Goal: Find specific page/section: Find specific page/section

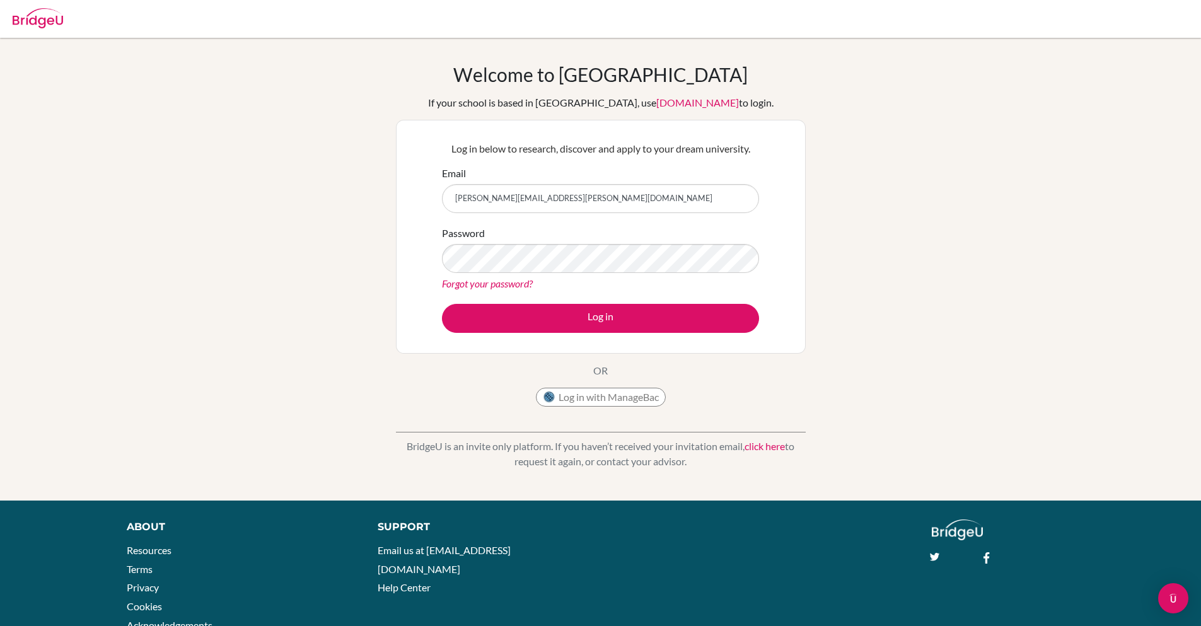
click at [497, 201] on input "[PERSON_NAME][EMAIL_ADDRESS][PERSON_NAME][DOMAIN_NAME]" at bounding box center [600, 198] width 317 height 29
type input "sanchita@bridge-u.com"
click at [442, 304] on button "Log in" at bounding box center [600, 318] width 317 height 29
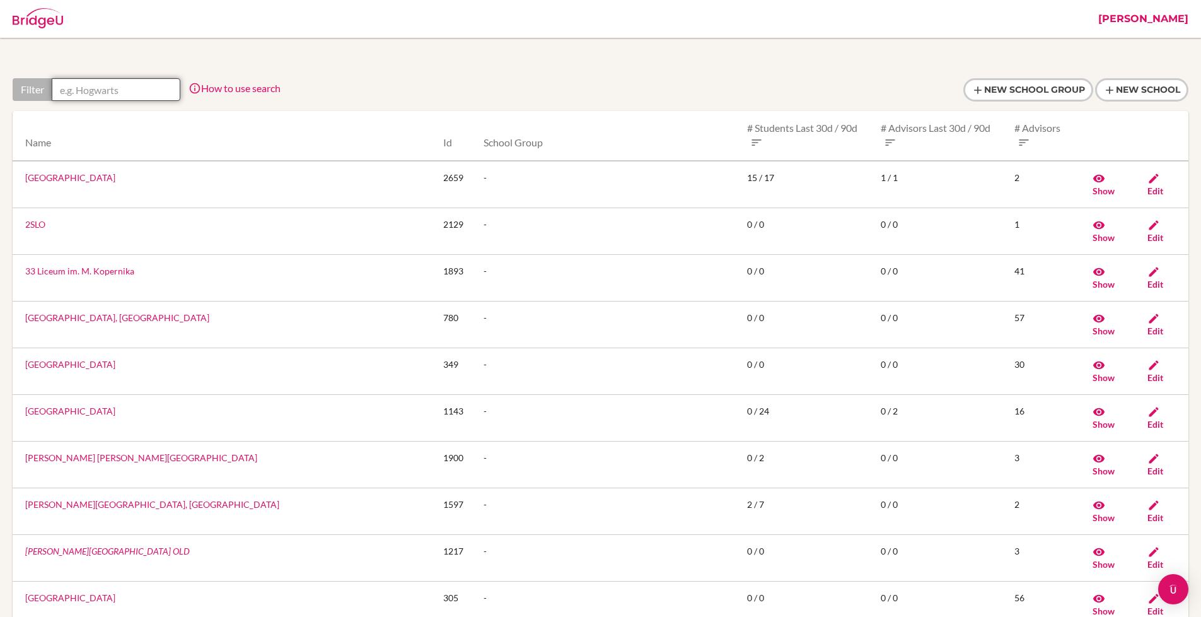
click at [134, 83] on input "text" at bounding box center [116, 89] width 129 height 23
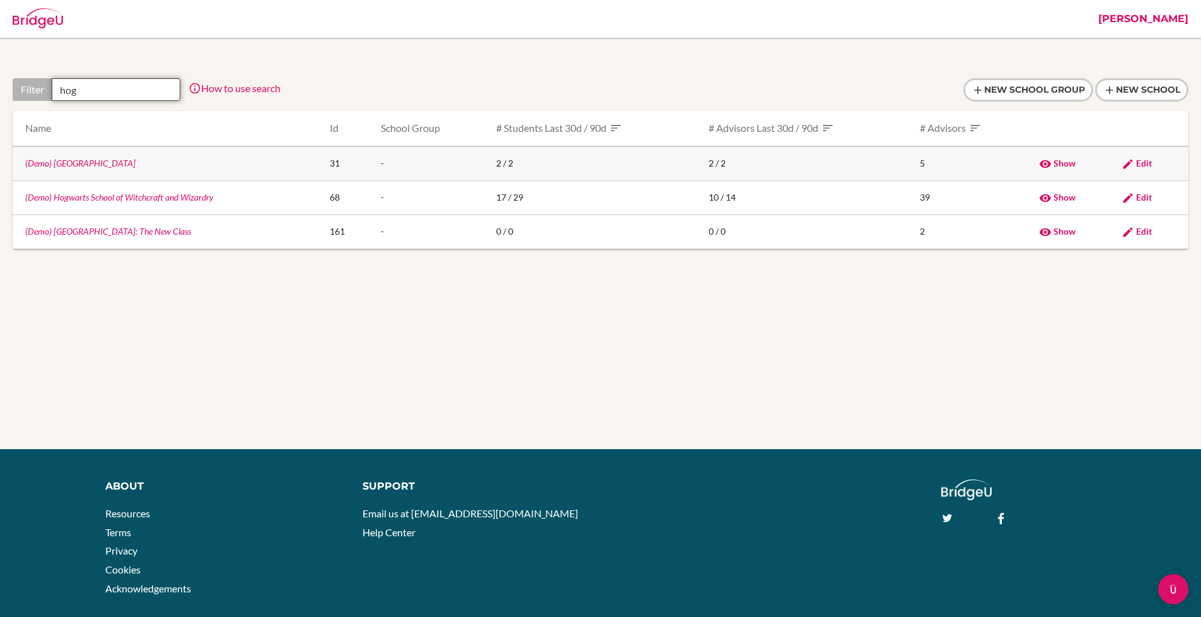
type input "hog"
click at [69, 163] on link "(Demo) [GEOGRAPHIC_DATA]" at bounding box center [80, 163] width 110 height 11
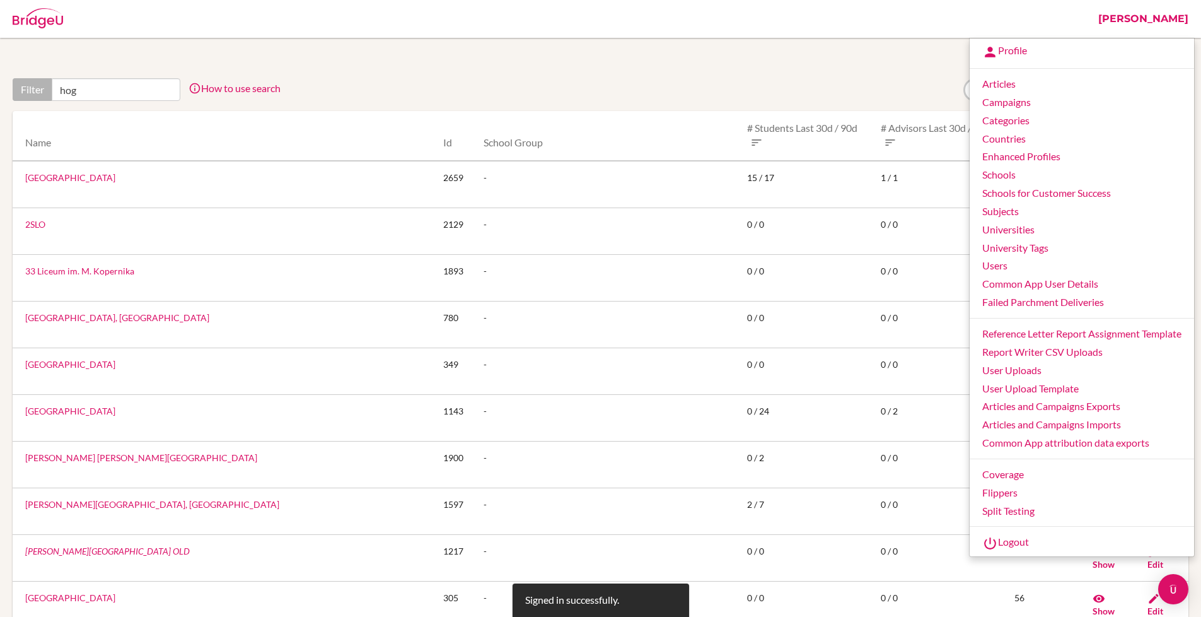
click at [1001, 539] on link "Logout" at bounding box center [1082, 543] width 224 height 20
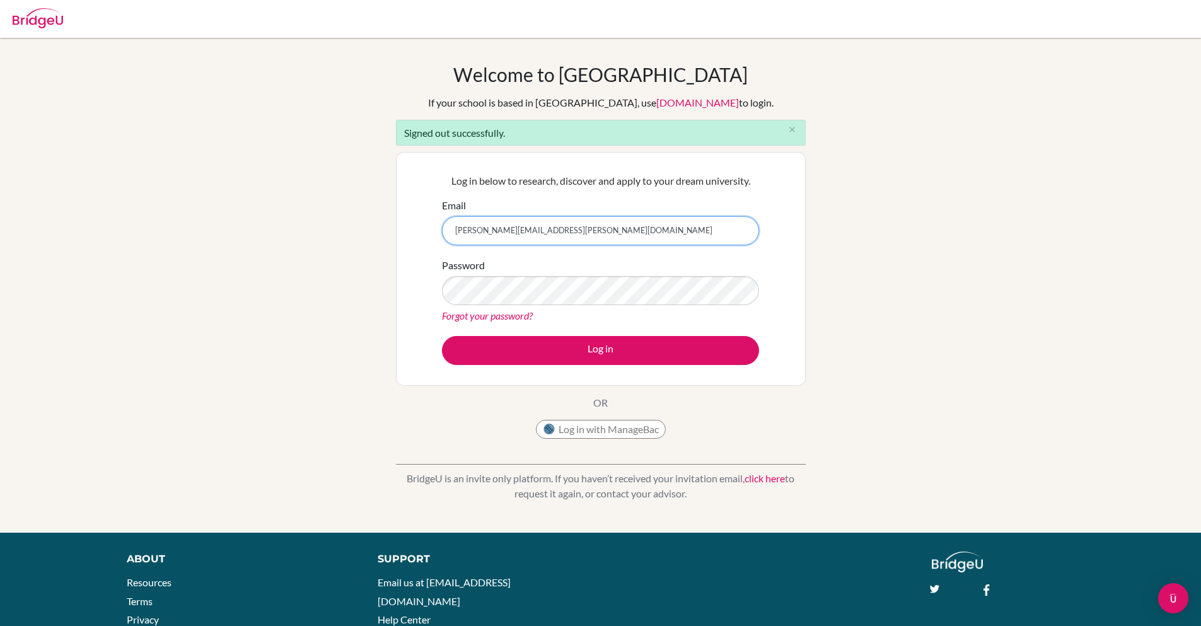
click at [493, 231] on input "sanchita+kim@bridge-u.com" at bounding box center [600, 230] width 317 height 29
type input "sanchita+sprout@bridge-u.com"
click at [442, 336] on button "Log in" at bounding box center [600, 350] width 317 height 29
